Goal: Check status

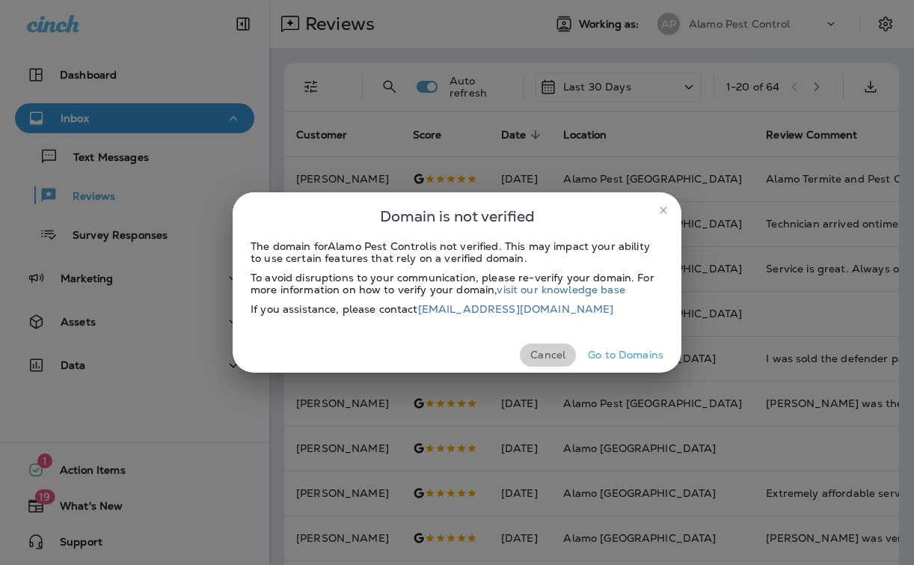
click at [542, 361] on button "Cancel" at bounding box center [548, 354] width 56 height 23
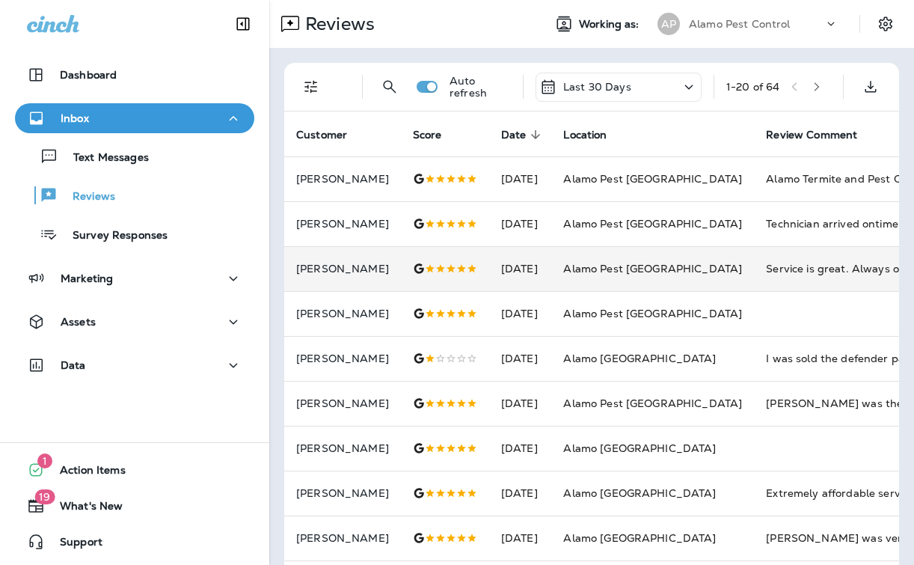
click at [594, 0] on body "Dashboard Inbox Text Messages Reviews Survey Responses Marketing Assets Data 1 …" at bounding box center [457, 0] width 914 height 0
click at [552, 266] on td "[DATE]" at bounding box center [520, 268] width 63 height 45
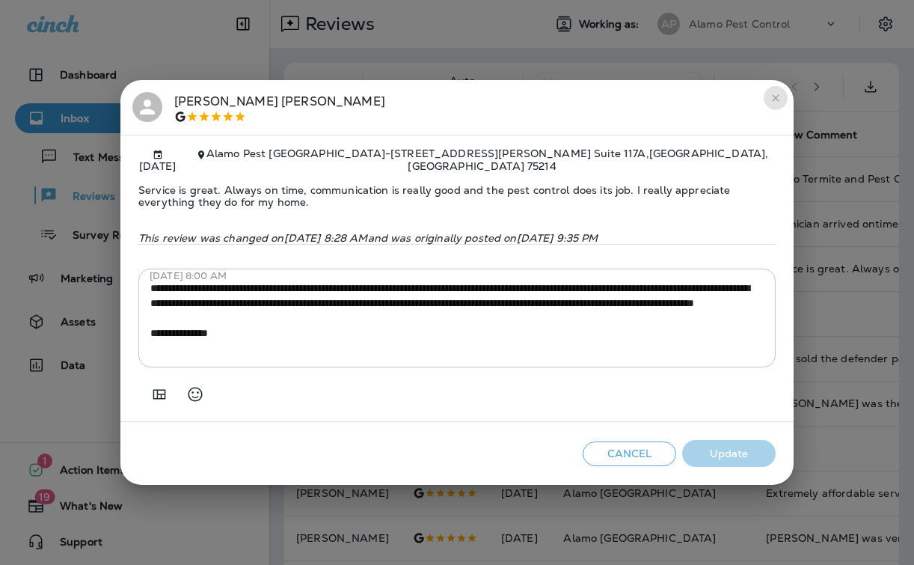
click at [774, 97] on icon "close" at bounding box center [776, 98] width 12 height 12
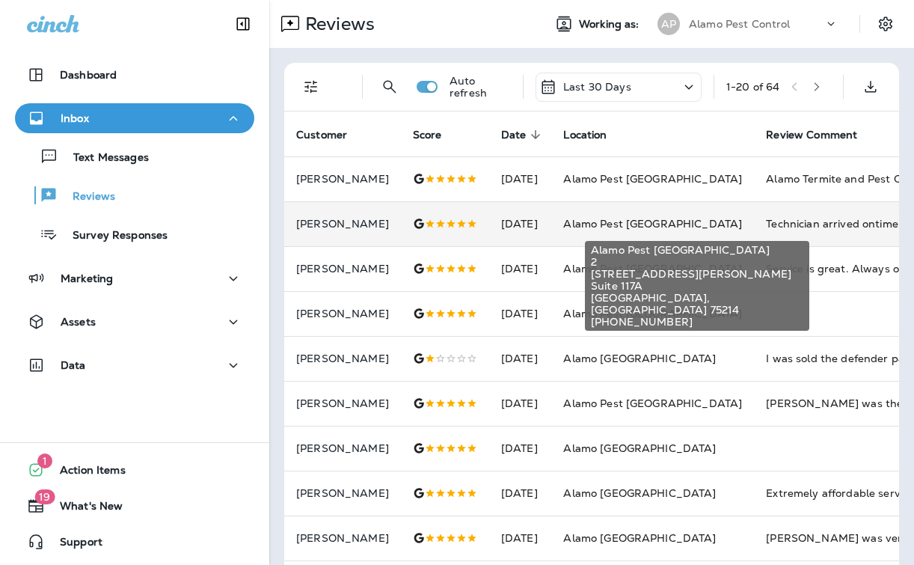
click at [682, 221] on span "Alamo Pest [GEOGRAPHIC_DATA]" at bounding box center [652, 223] width 179 height 13
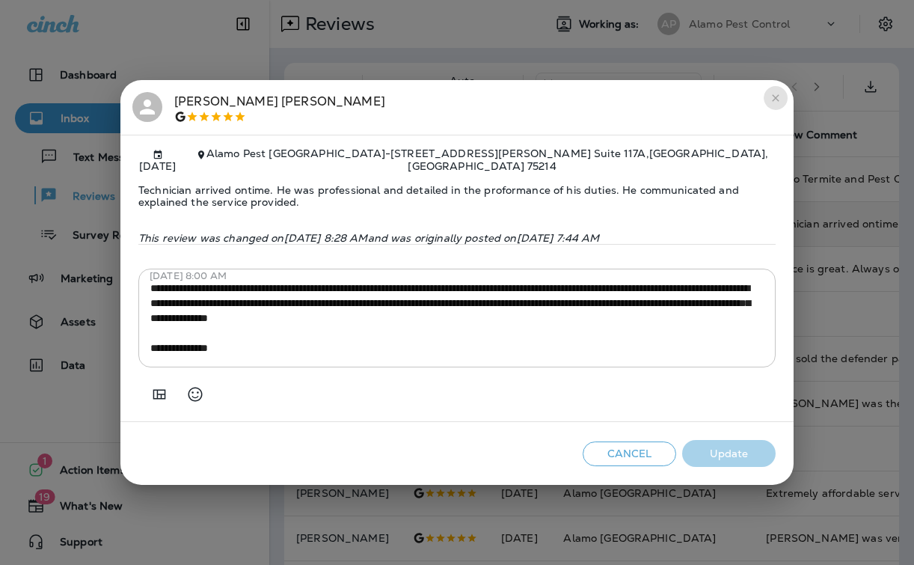
click at [780, 100] on icon "close" at bounding box center [776, 98] width 12 height 12
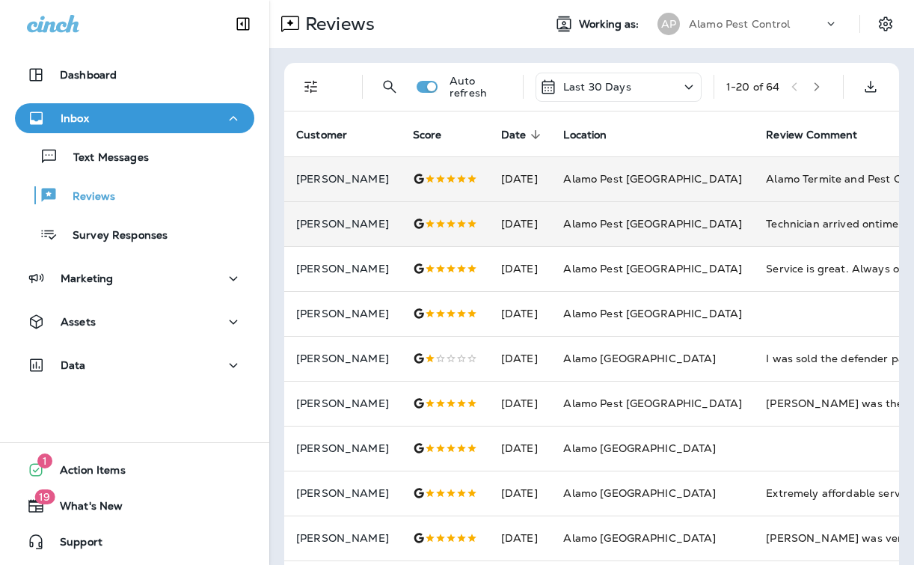
click at [712, 167] on td "Alamo Pest [GEOGRAPHIC_DATA]" at bounding box center [652, 178] width 203 height 45
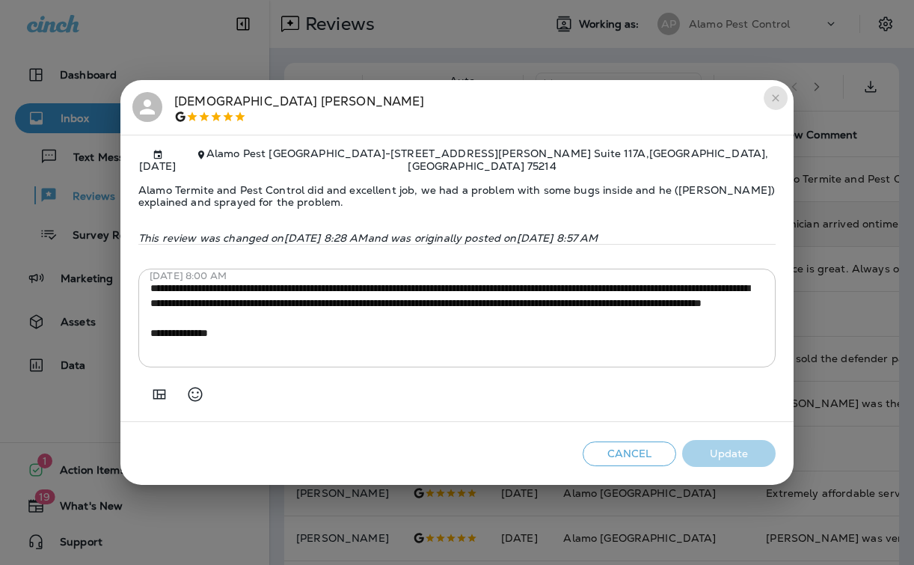
click at [778, 96] on icon "close" at bounding box center [775, 97] width 7 height 7
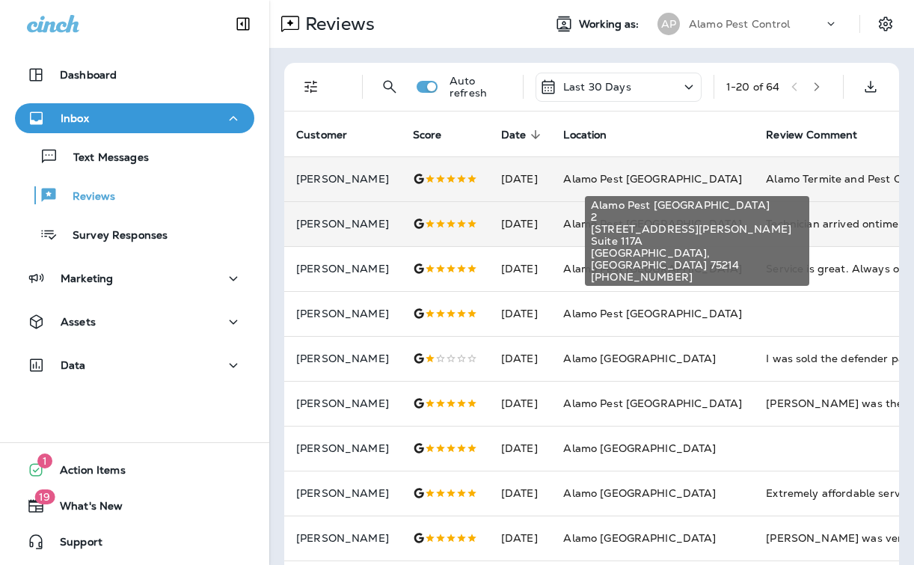
click at [667, 177] on span "Alamo Pest [GEOGRAPHIC_DATA]" at bounding box center [652, 178] width 179 height 13
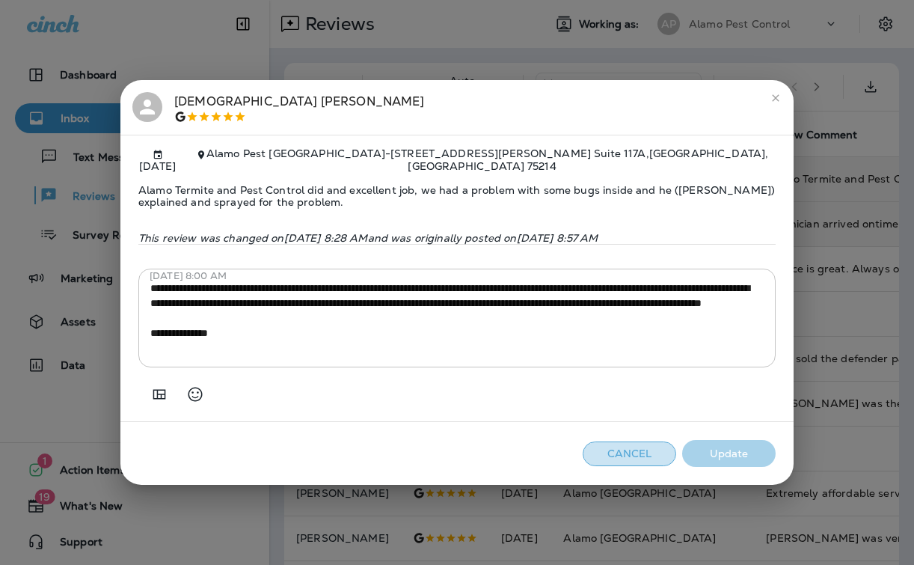
click at [608, 444] on button "Cancel" at bounding box center [630, 453] width 94 height 25
